Goal: Task Accomplishment & Management: Manage account settings

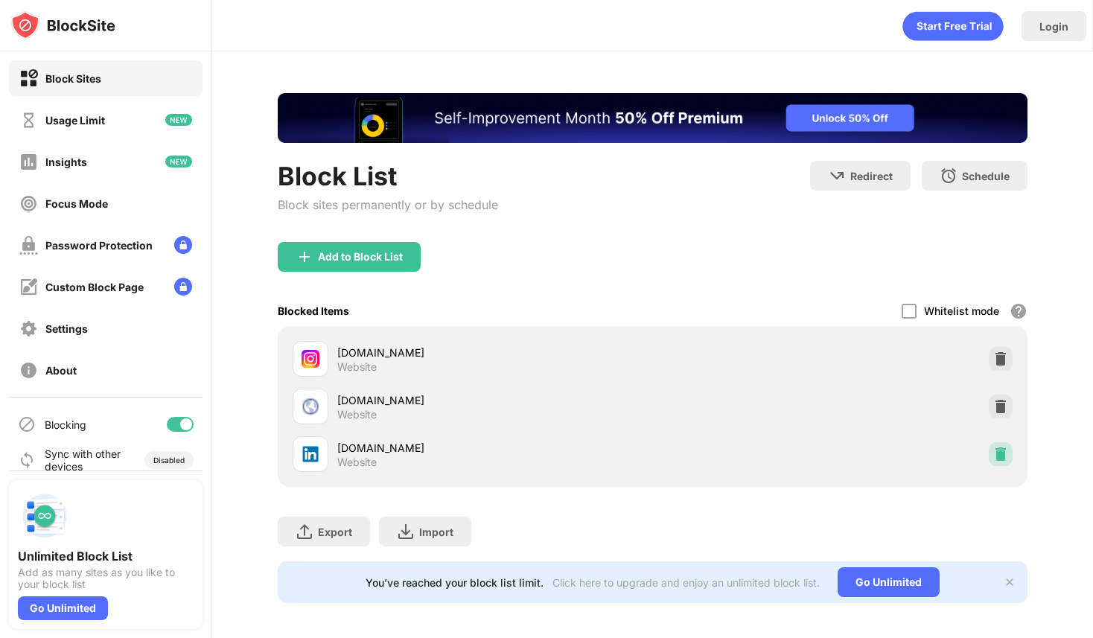
click at [1005, 455] on img at bounding box center [1000, 454] width 15 height 15
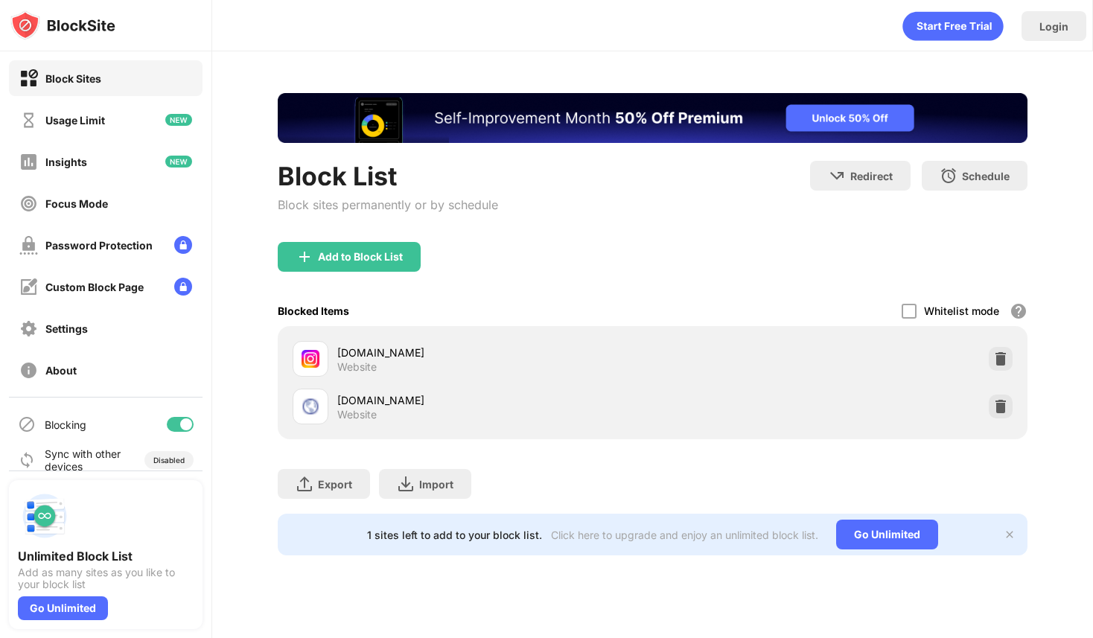
click at [353, 237] on div "Block List Block sites permanently or by schedule" at bounding box center [388, 201] width 220 height 81
click at [352, 247] on div "Add to Block List" at bounding box center [349, 257] width 143 height 30
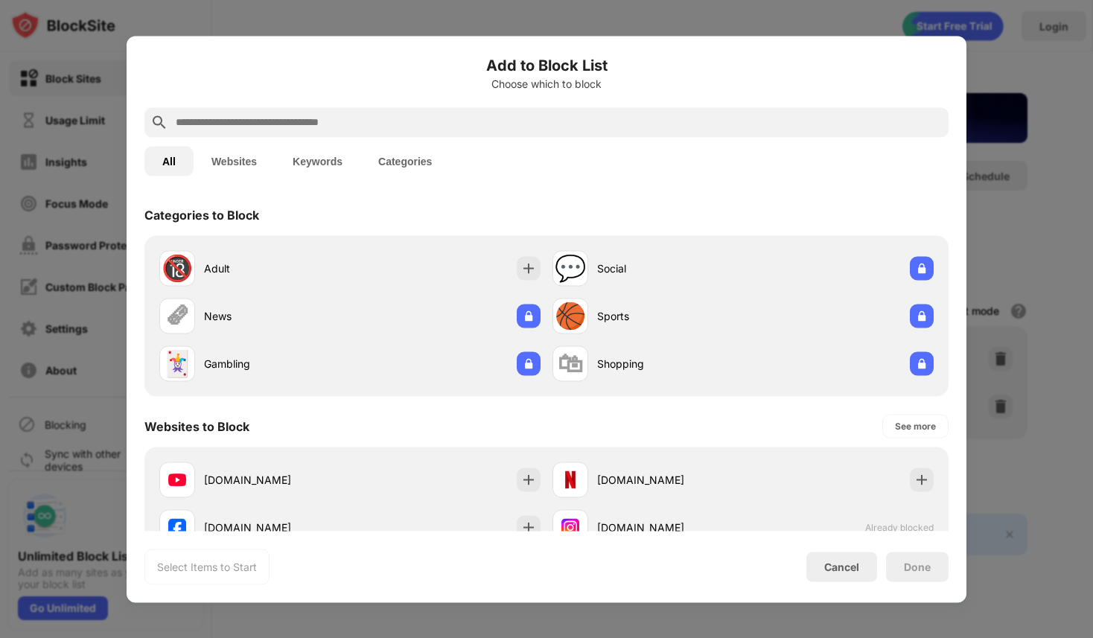
click at [488, 129] on input "text" at bounding box center [558, 122] width 768 height 18
click at [488, 120] on input "text" at bounding box center [558, 122] width 768 height 18
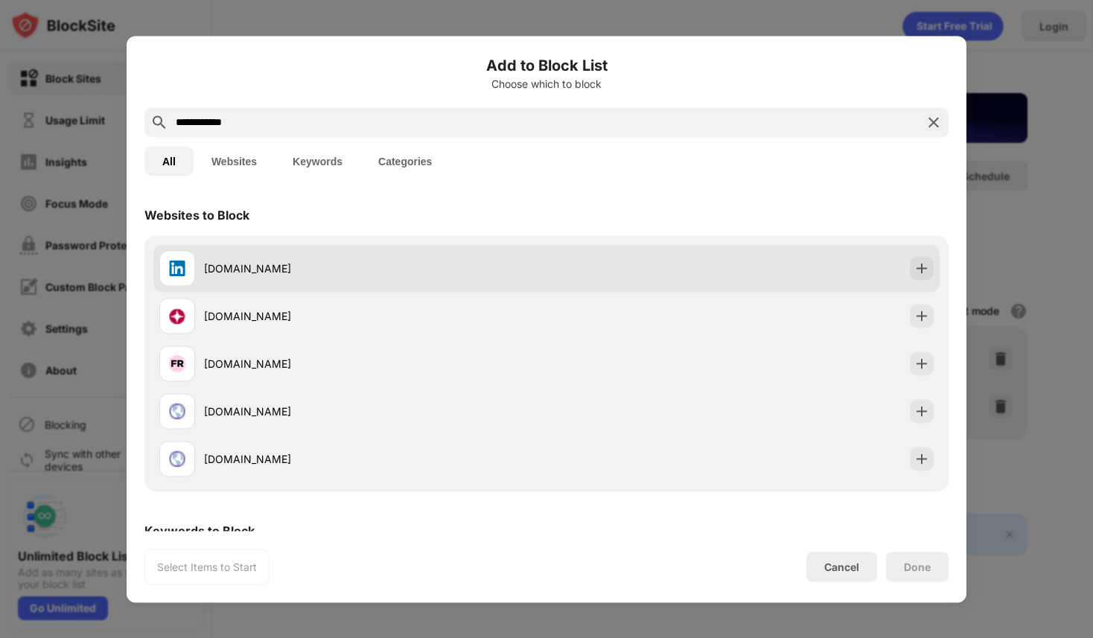
type input "**********"
click at [302, 284] on div "[DOMAIN_NAME]" at bounding box center [352, 268] width 387 height 36
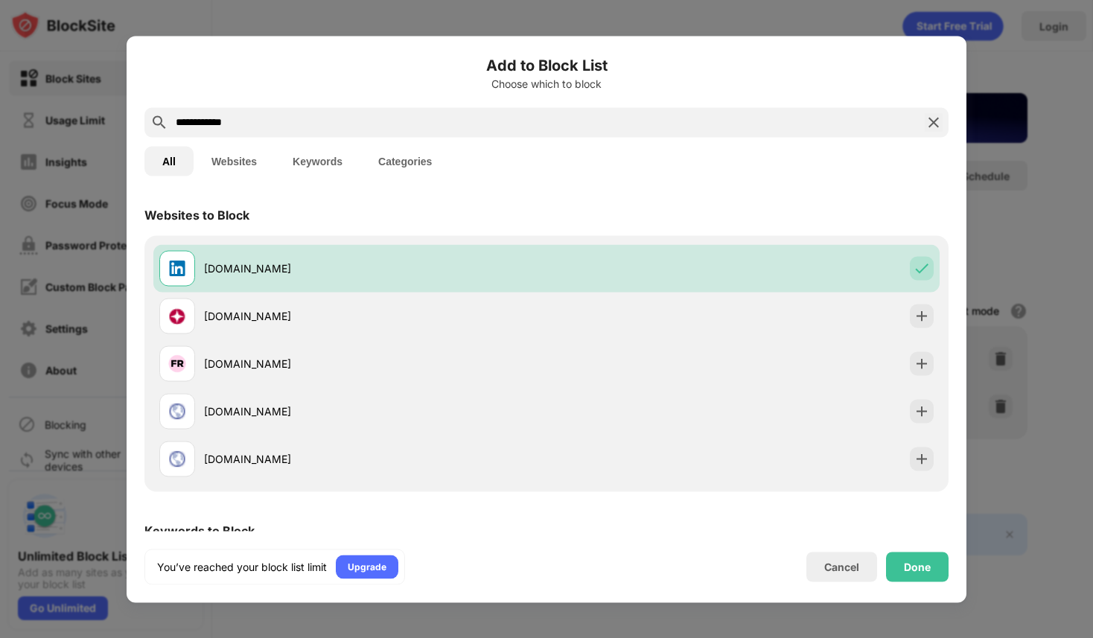
drag, startPoint x: 302, startPoint y: 284, endPoint x: 343, endPoint y: 102, distance: 186.9
click at [307, 258] on div "[DOMAIN_NAME]" at bounding box center [352, 268] width 387 height 36
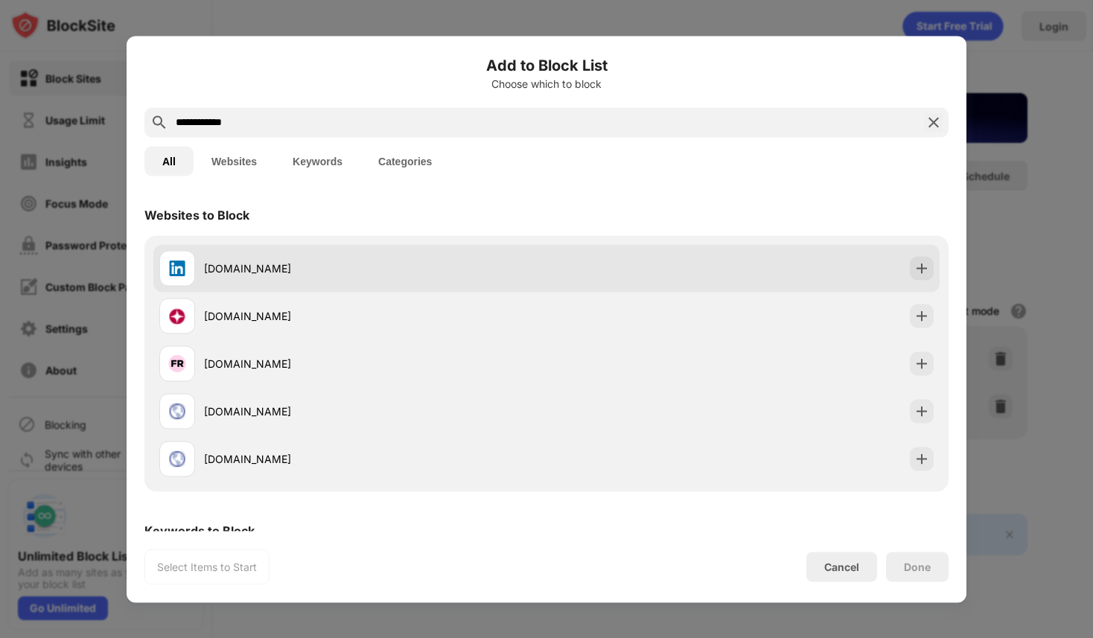
click at [683, 277] on div "[DOMAIN_NAME]" at bounding box center [546, 268] width 786 height 48
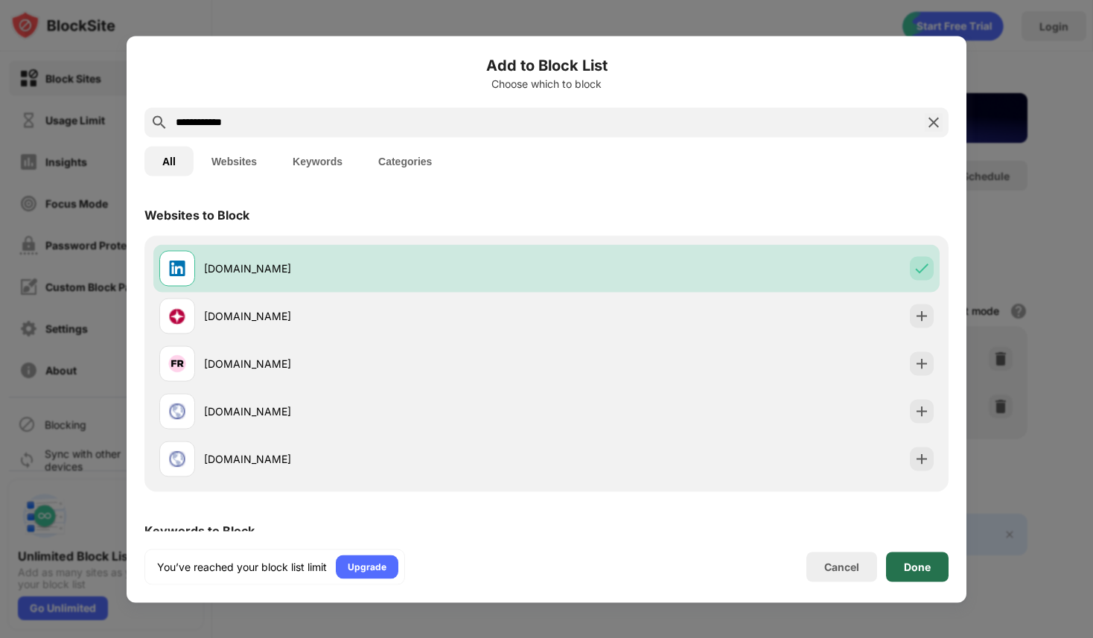
click at [894, 553] on div "Done" at bounding box center [917, 567] width 63 height 30
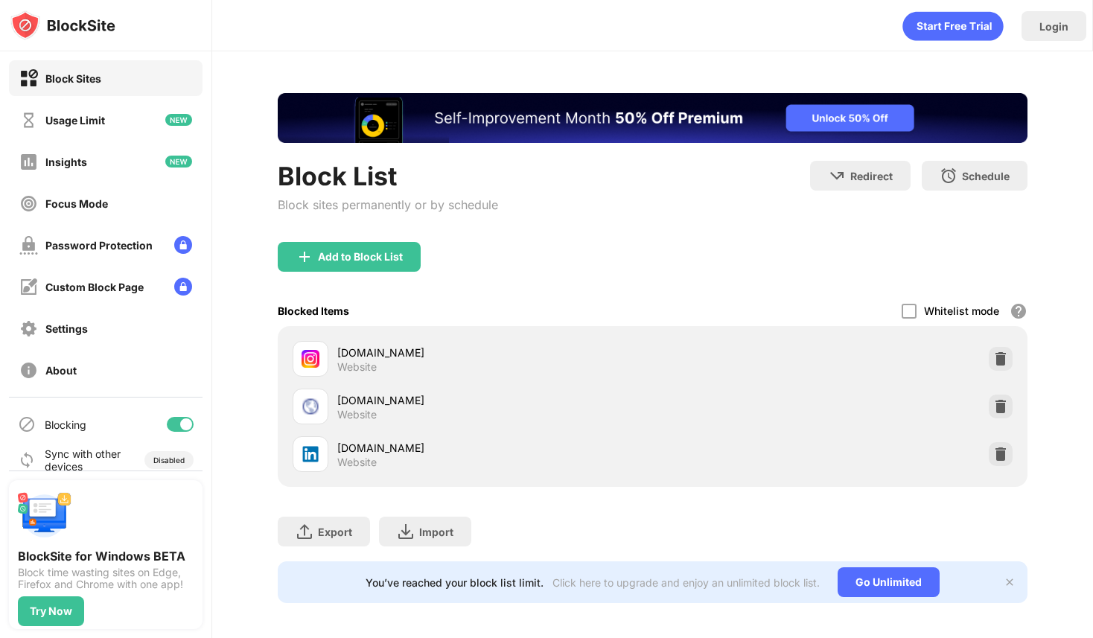
click at [1046, 470] on div "Block List Block sites permanently or by schedule Redirect Choose a site to be …" at bounding box center [652, 347] width 881 height 593
click at [1020, 459] on div "[DOMAIN_NAME] Website [DOMAIN_NAME] Website [DOMAIN_NAME] Website" at bounding box center [653, 406] width 750 height 161
click at [1011, 459] on div at bounding box center [1001, 454] width 24 height 24
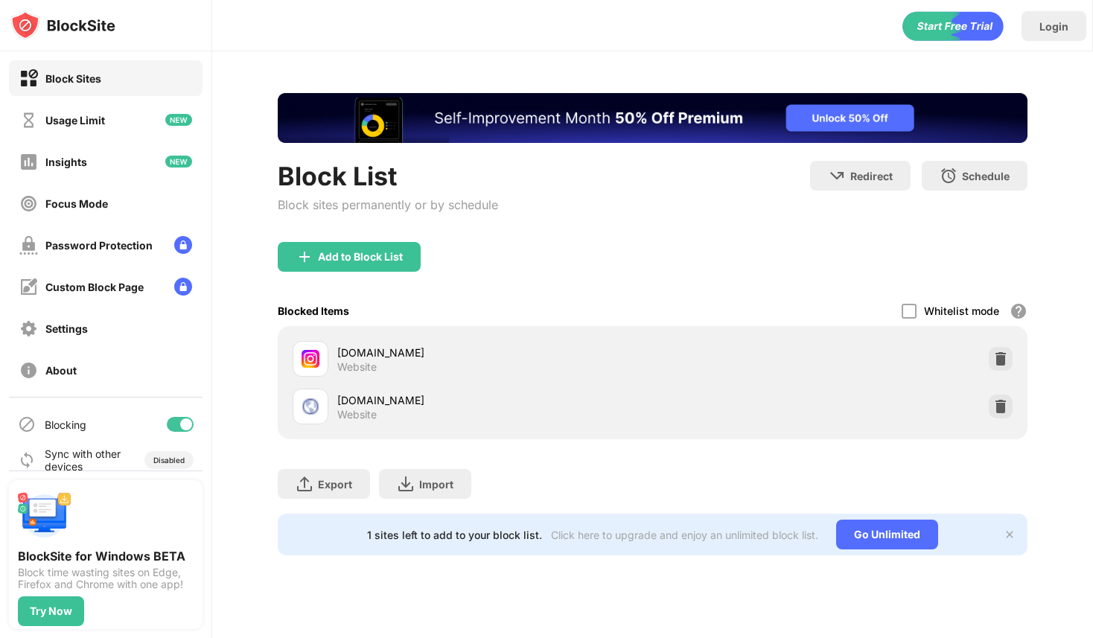
click at [383, 264] on div "Add to Block List" at bounding box center [349, 257] width 143 height 30
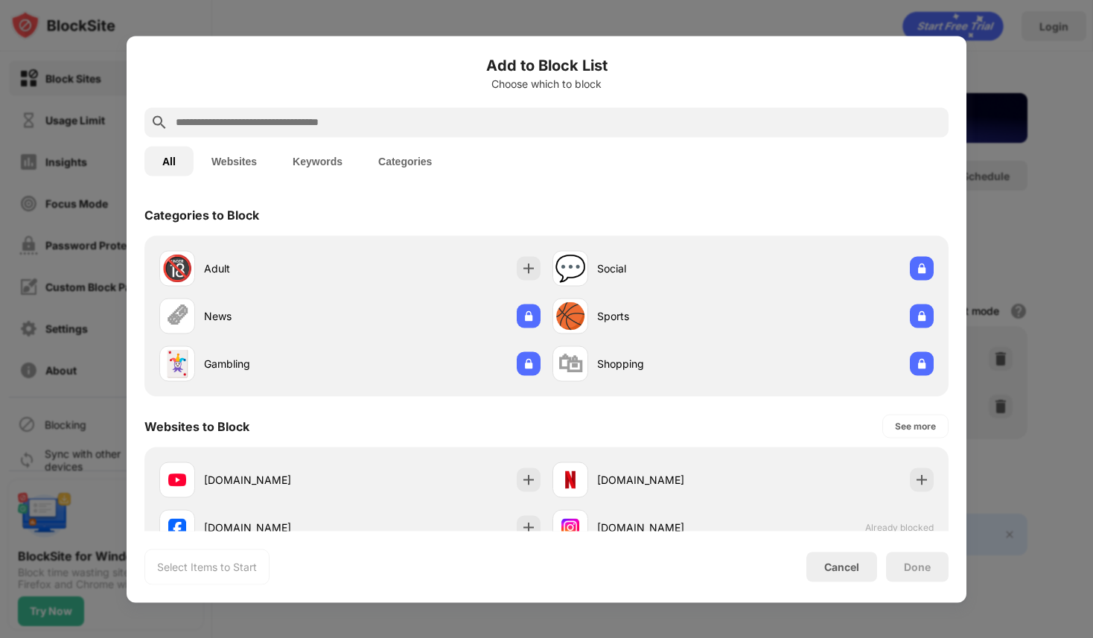
click at [390, 133] on div at bounding box center [546, 122] width 804 height 30
click at [387, 129] on input "text" at bounding box center [558, 122] width 768 height 18
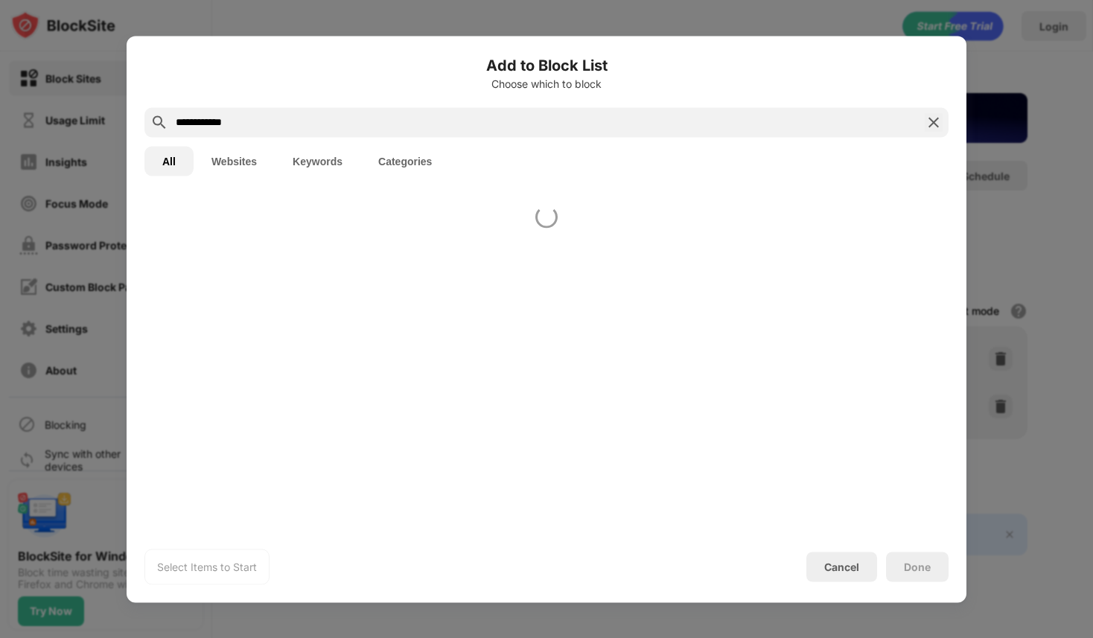
type input "**********"
click at [386, 212] on div at bounding box center [547, 362] width 840 height 337
click at [442, 238] on div at bounding box center [547, 362] width 840 height 337
click at [482, 258] on div at bounding box center [547, 362] width 840 height 337
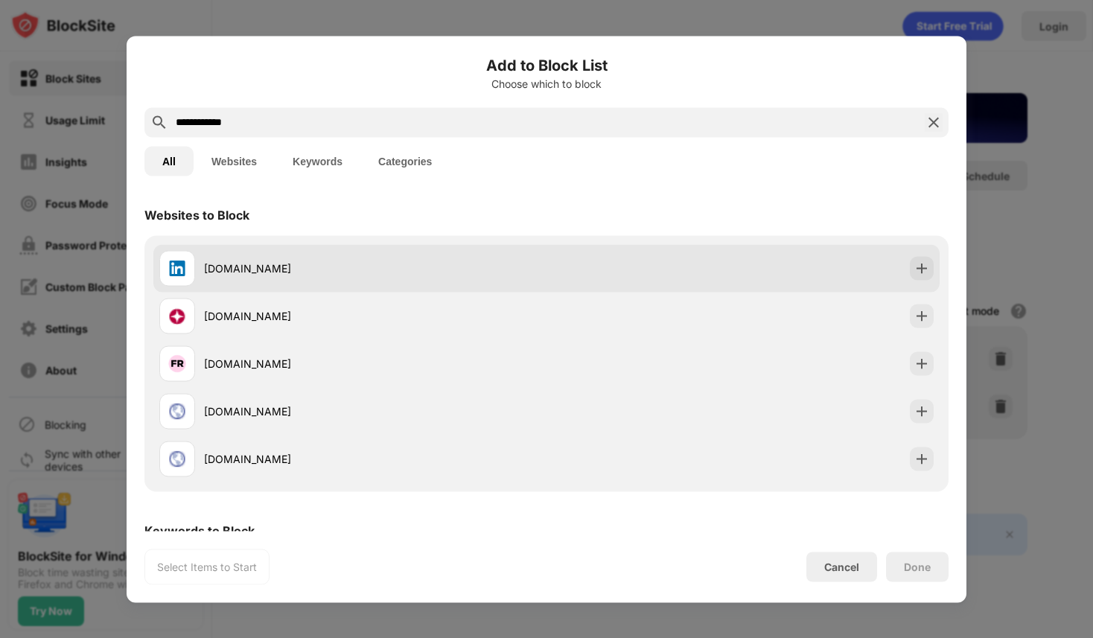
click at [528, 269] on div "[DOMAIN_NAME]" at bounding box center [375, 269] width 342 height 16
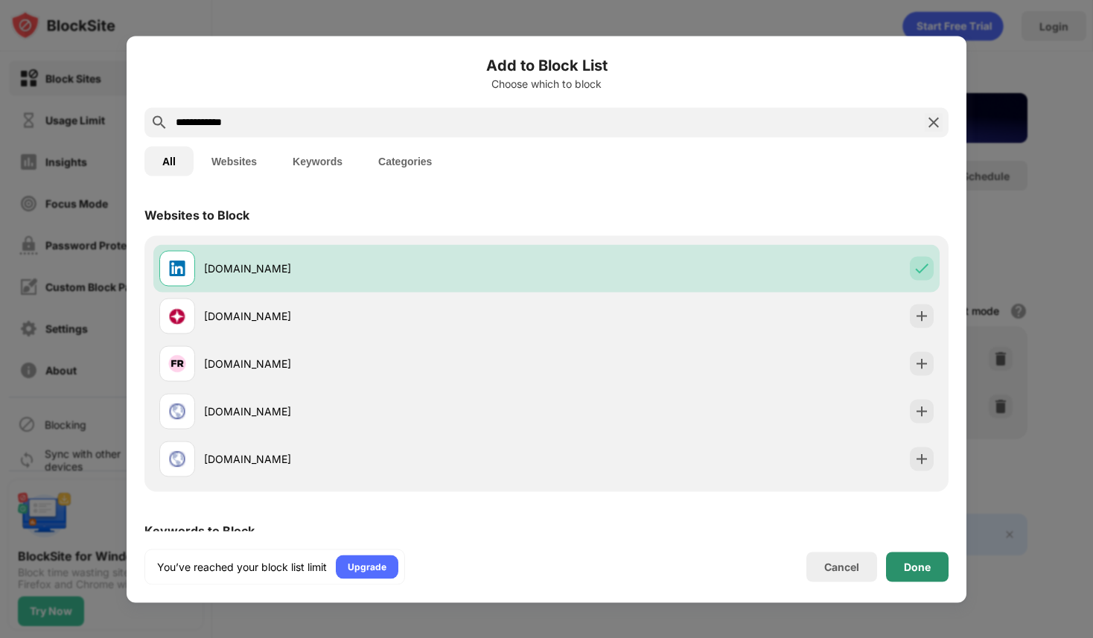
click at [926, 569] on div "Done" at bounding box center [917, 567] width 27 height 12
